Goal: Task Accomplishment & Management: Use online tool/utility

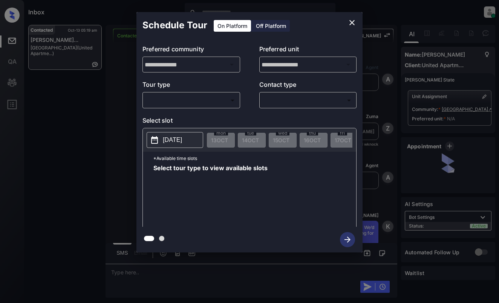
scroll to position [679, 0]
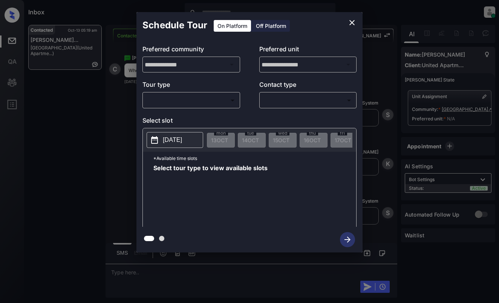
click at [206, 99] on body "Inbox [PERSON_NAME] Online Set yourself offline Set yourself on break Profile S…" at bounding box center [249, 151] width 499 height 303
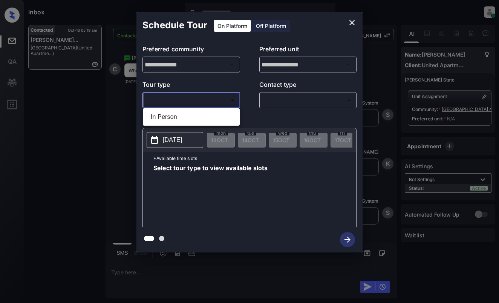
click at [208, 119] on li "In Person" at bounding box center [191, 117] width 93 height 14
type input "********"
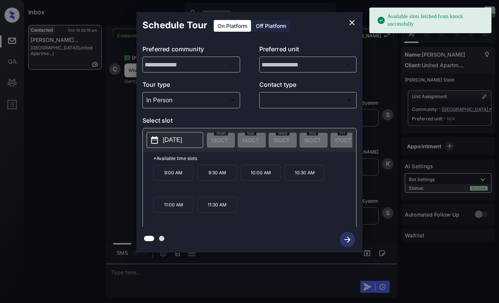
drag, startPoint x: 169, startPoint y: 140, endPoint x: 171, endPoint y: 136, distance: 4.1
click at [169, 140] on p "2025-11-06" at bounding box center [172, 139] width 19 height 9
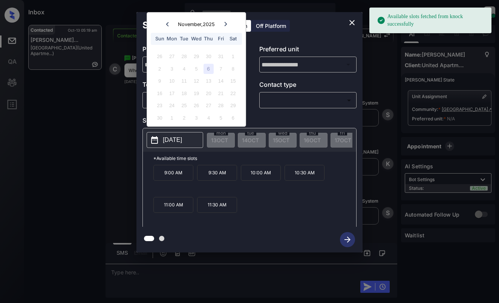
click at [193, 67] on div "5" at bounding box center [196, 69] width 10 height 10
click at [205, 78] on div "13" at bounding box center [209, 81] width 10 height 10
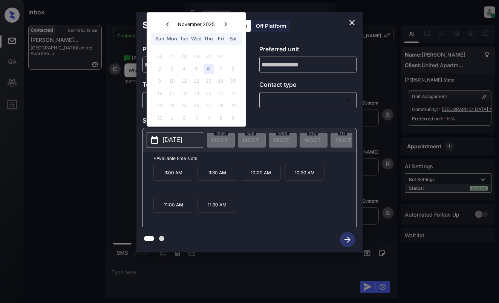
click at [351, 24] on icon "close" at bounding box center [352, 22] width 5 height 5
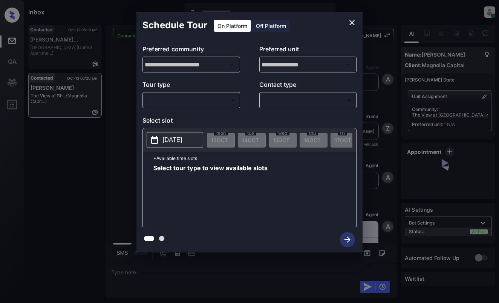
scroll to position [892, 0]
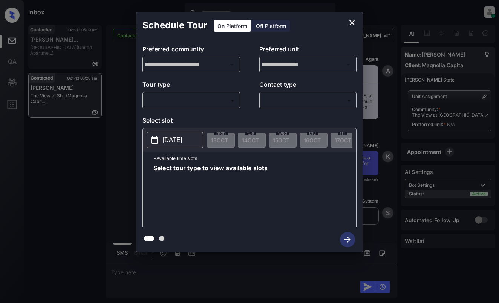
click at [214, 99] on body "Inbox Dominic Ceralde Online Set yourself offline Set yourself on break Profile…" at bounding box center [249, 151] width 499 height 303
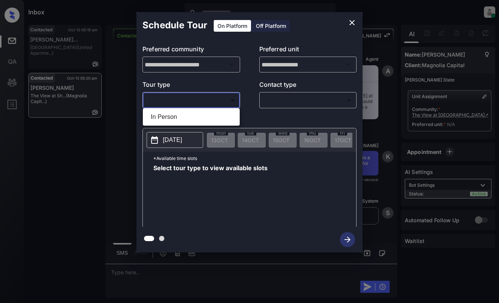
click at [216, 115] on li "In Person" at bounding box center [191, 117] width 93 height 14
type input "********"
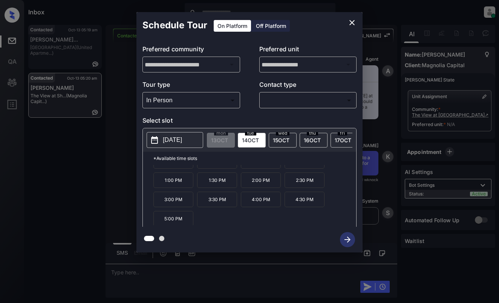
scroll to position [13, 0]
click at [252, 91] on div "Tour type In Person ******** ​ Contact type ​ ​" at bounding box center [250, 94] width 214 height 28
click at [349, 22] on icon "close" at bounding box center [352, 22] width 9 height 9
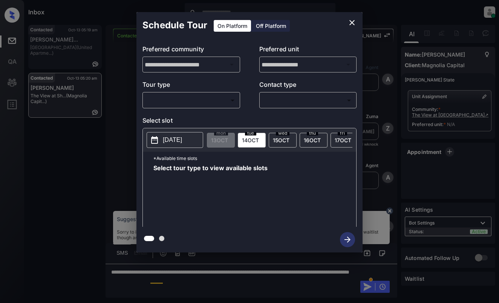
scroll to position [892, 0]
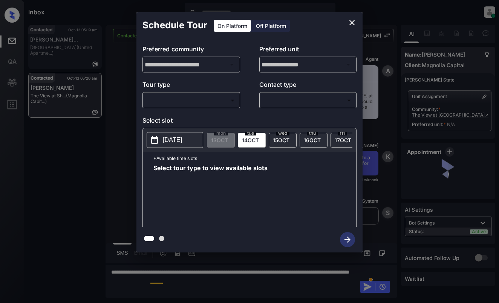
click at [223, 104] on body "Inbox Dominic Ceralde Online Set yourself offline Set yourself on break Profile…" at bounding box center [249, 151] width 499 height 303
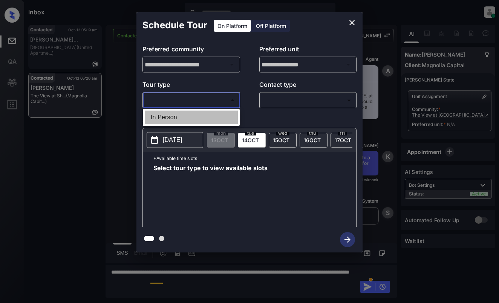
click at [221, 115] on li "In Person" at bounding box center [191, 118] width 93 height 14
type input "********"
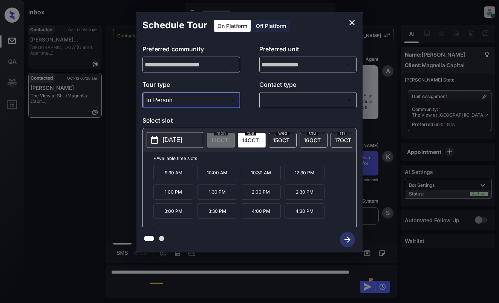
click at [353, 19] on icon "close" at bounding box center [352, 22] width 9 height 9
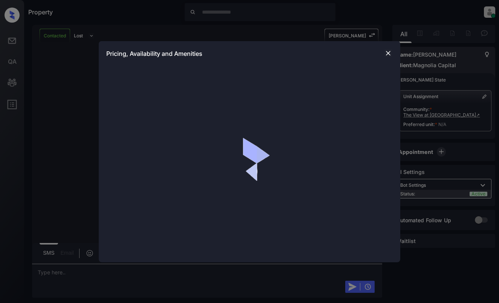
scroll to position [1040, 0]
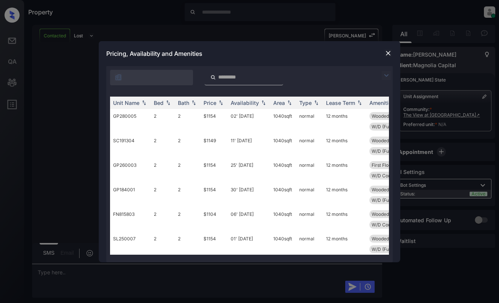
click at [385, 74] on img at bounding box center [386, 75] width 9 height 9
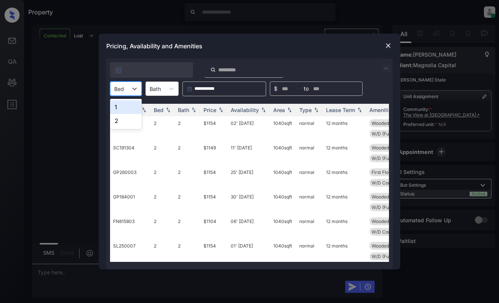
click at [124, 88] on div "Bed" at bounding box center [119, 88] width 17 height 11
click at [128, 122] on div "2" at bounding box center [126, 121] width 32 height 14
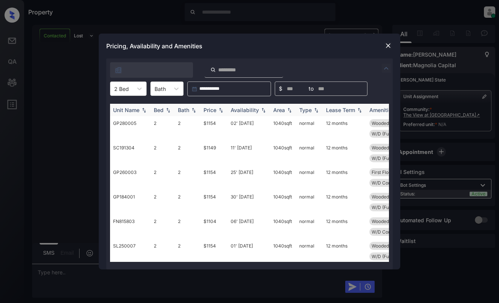
click at [210, 111] on div "Price" at bounding box center [210, 110] width 13 height 6
click at [216, 126] on td "$1044" at bounding box center [214, 128] width 27 height 25
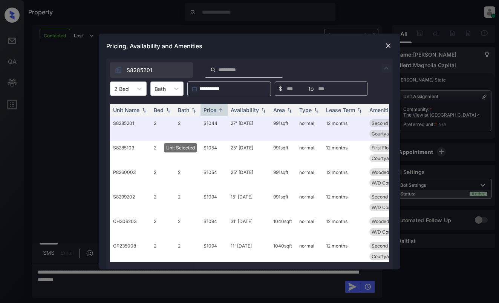
click at [389, 46] on img at bounding box center [389, 46] width 8 height 8
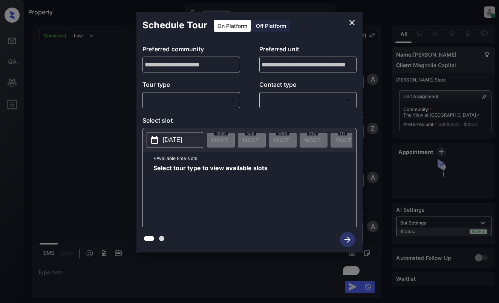
scroll to position [1333, 0]
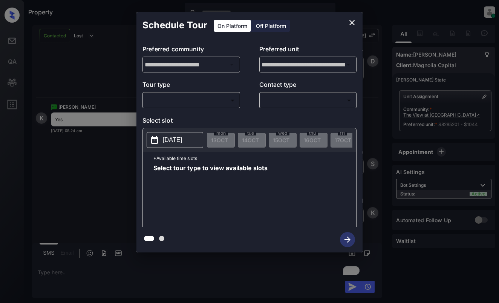
click at [195, 105] on body "Property [PERSON_NAME] Online Set yourself offline Set yourself on break Profil…" at bounding box center [249, 151] width 499 height 303
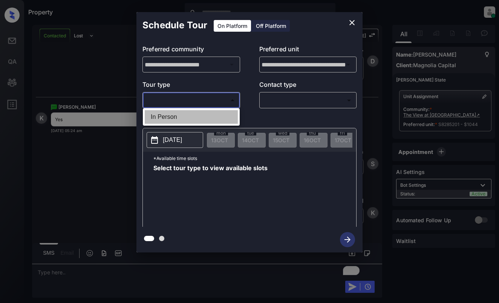
click at [202, 114] on li "In Person" at bounding box center [191, 117] width 93 height 14
type input "********"
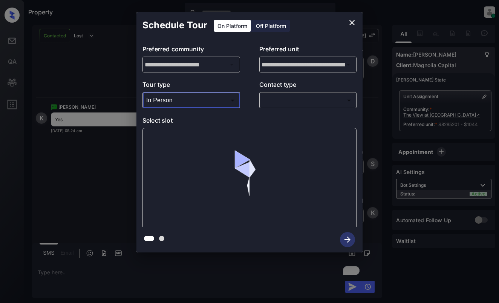
click at [291, 102] on body "Property [PERSON_NAME] Online Set yourself offline Set yourself on break Profil…" at bounding box center [249, 151] width 499 height 303
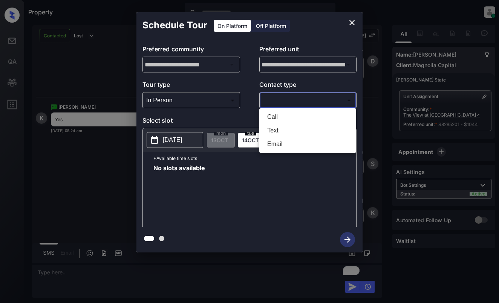
click at [349, 20] on div at bounding box center [249, 151] width 499 height 303
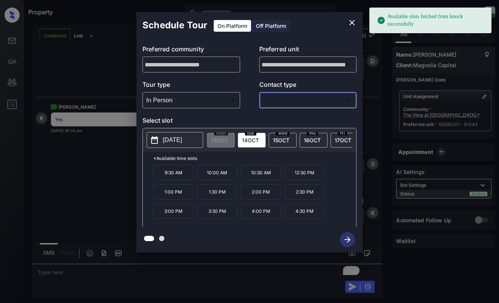
click at [352, 23] on icon "close" at bounding box center [352, 22] width 9 height 9
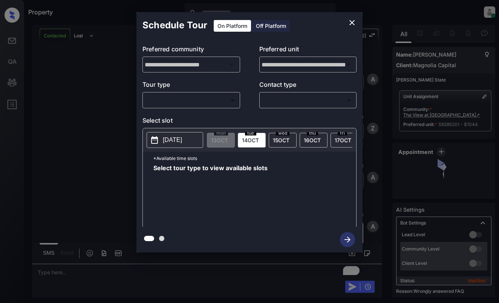
scroll to position [1333, 0]
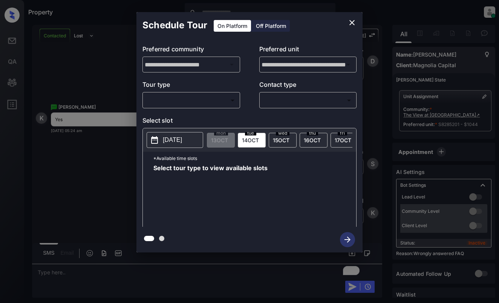
click at [212, 95] on body "Property [PERSON_NAME] Online Set yourself offline Set yourself on break Profil…" at bounding box center [249, 151] width 499 height 303
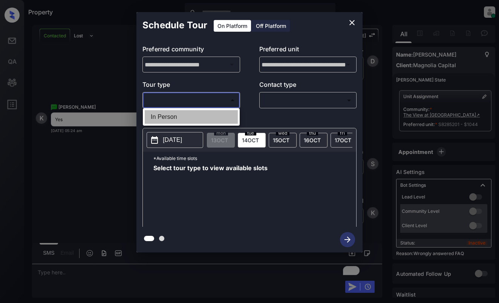
click at [222, 116] on li "In Person" at bounding box center [191, 117] width 93 height 14
type input "********"
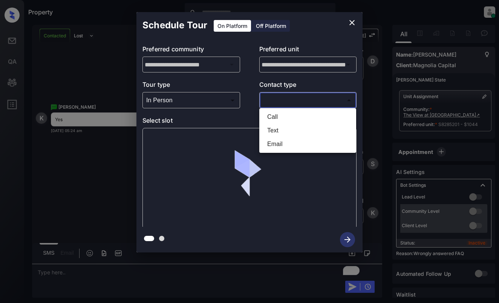
click at [300, 101] on body "Property [PERSON_NAME] Online Set yourself offline Set yourself on break Profil…" at bounding box center [249, 151] width 499 height 303
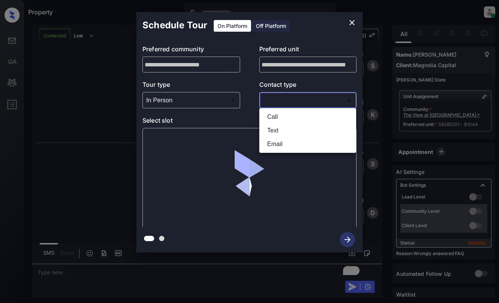
scroll to position [1432, 0]
click at [351, 22] on div at bounding box center [249, 151] width 499 height 303
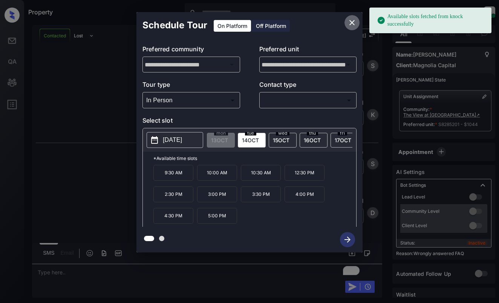
click at [350, 25] on icon "close" at bounding box center [352, 22] width 9 height 9
